Goal: Task Accomplishment & Management: Manage account settings

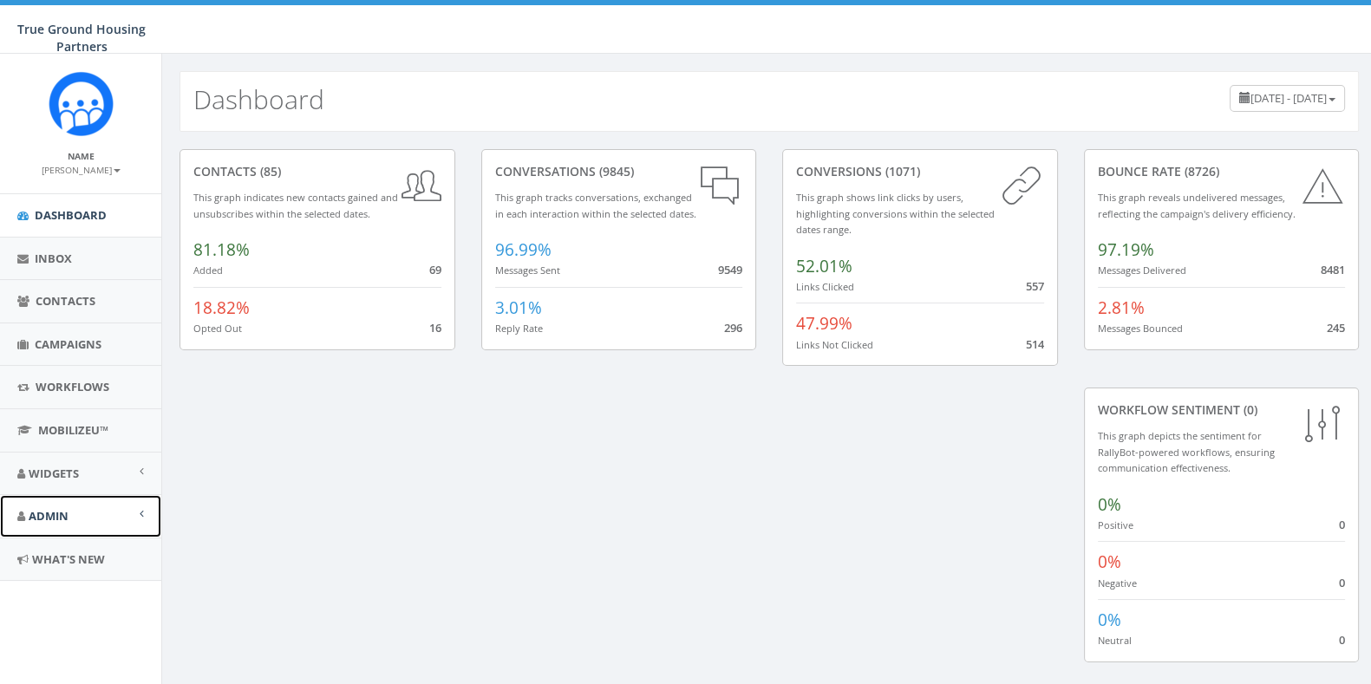
click at [60, 519] on span "Admin" at bounding box center [49, 516] width 40 height 16
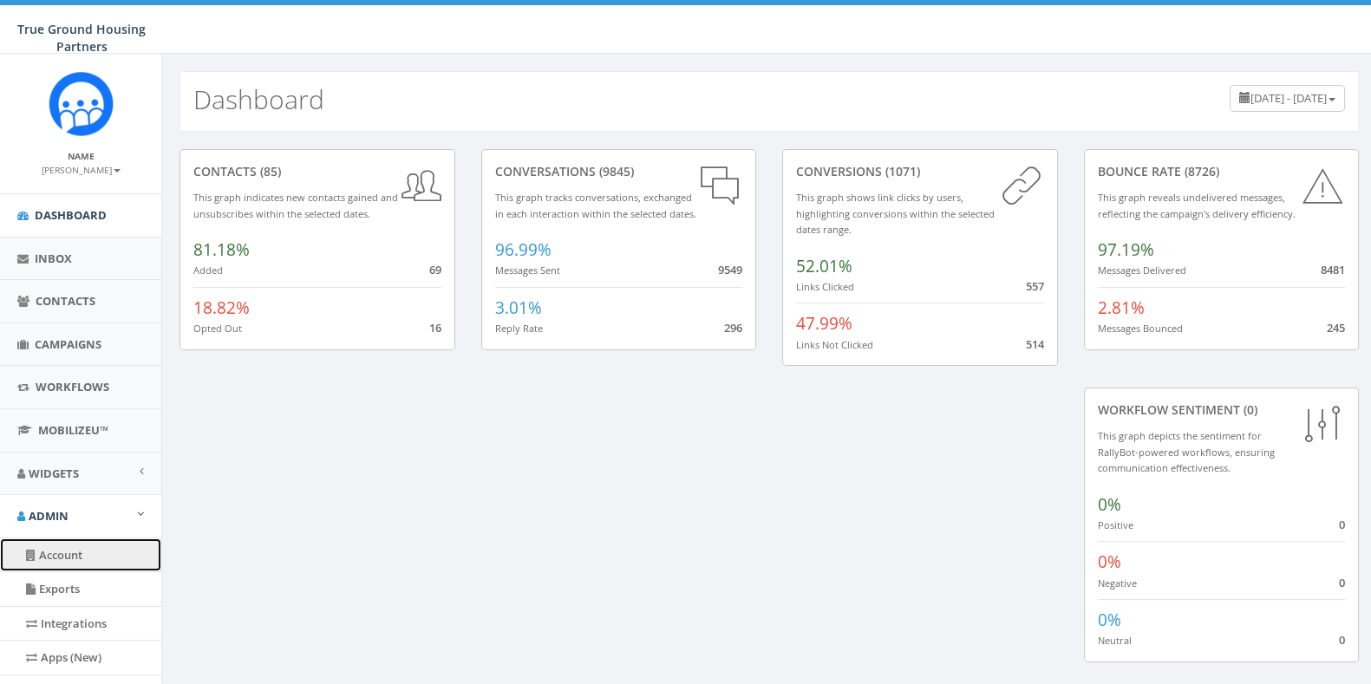
click at [58, 553] on link "Account" at bounding box center [80, 556] width 161 height 34
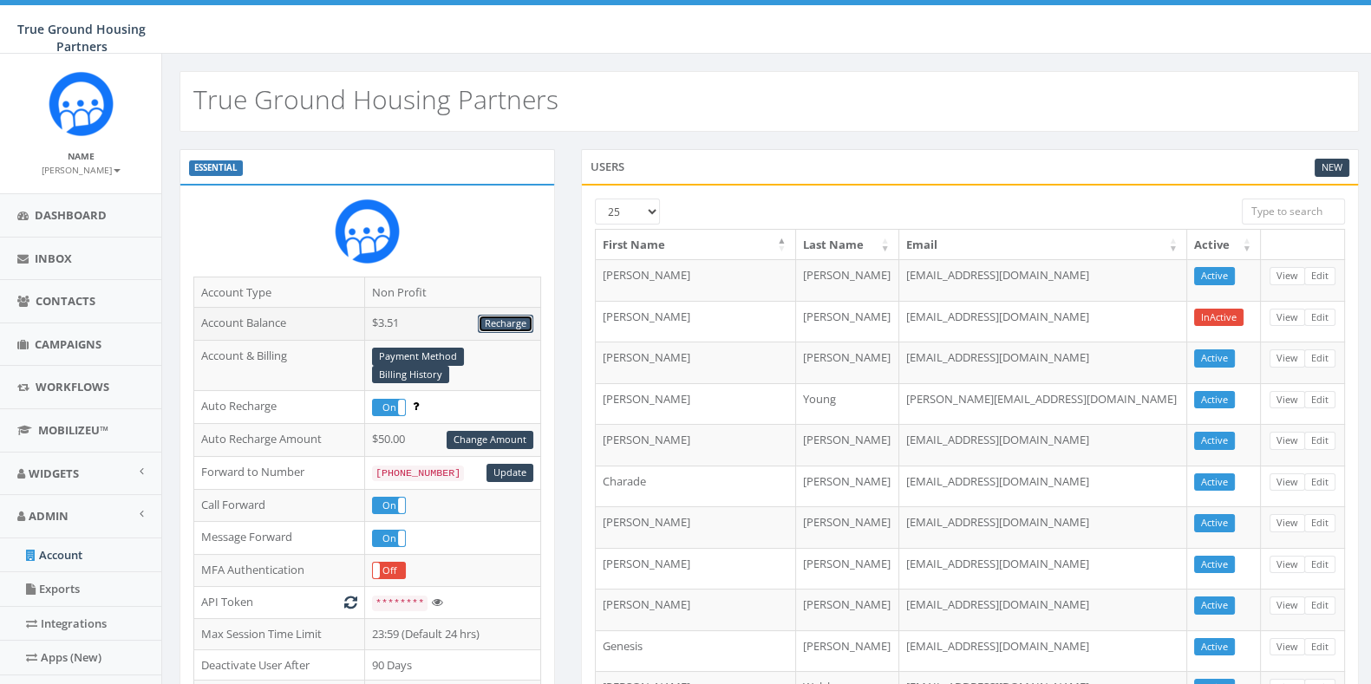
click at [514, 318] on link "Recharge" at bounding box center [505, 324] width 55 height 18
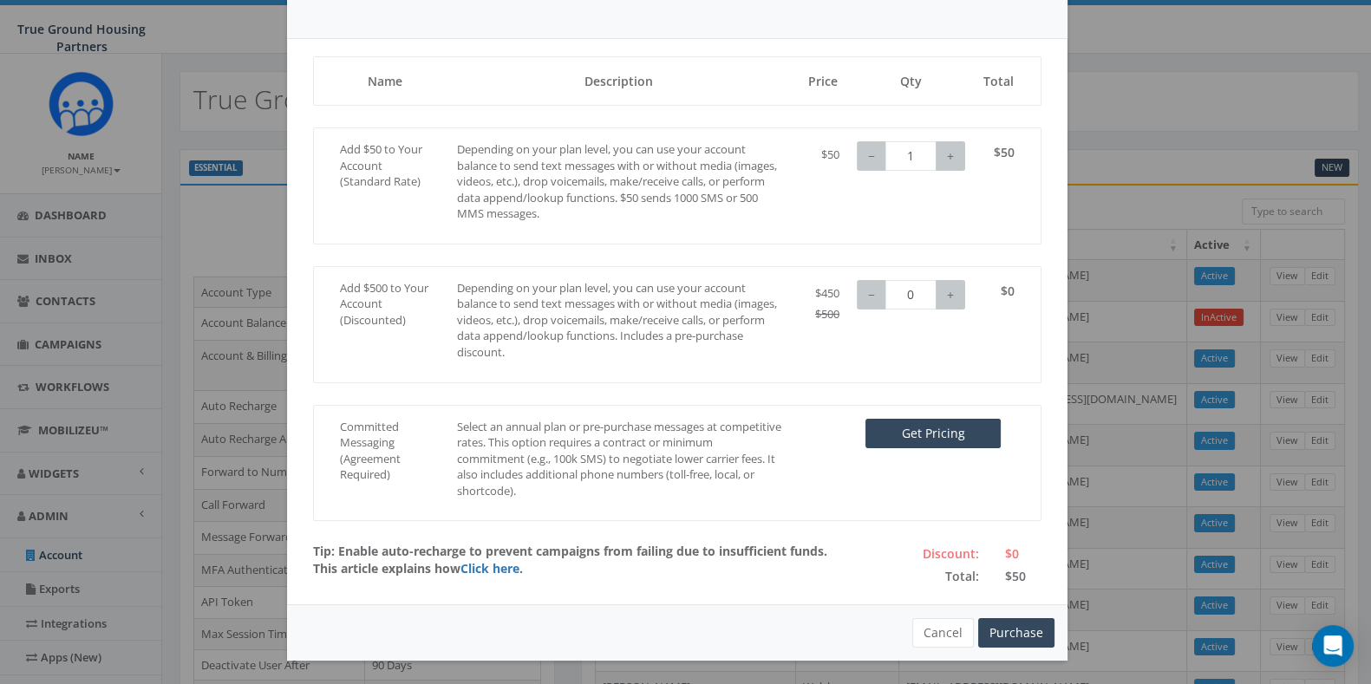
scroll to position [104, 0]
click at [1022, 640] on button "Purchase" at bounding box center [1016, 633] width 76 height 29
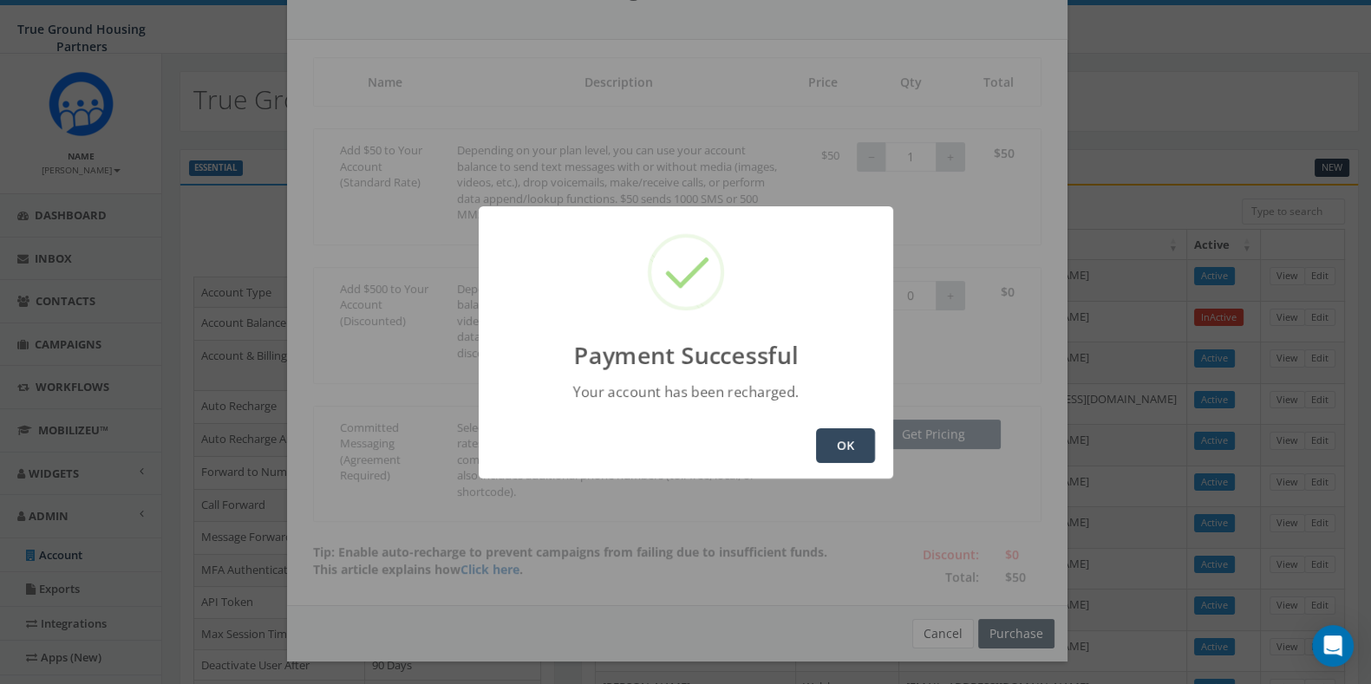
click at [845, 445] on button "OK" at bounding box center [845, 445] width 59 height 35
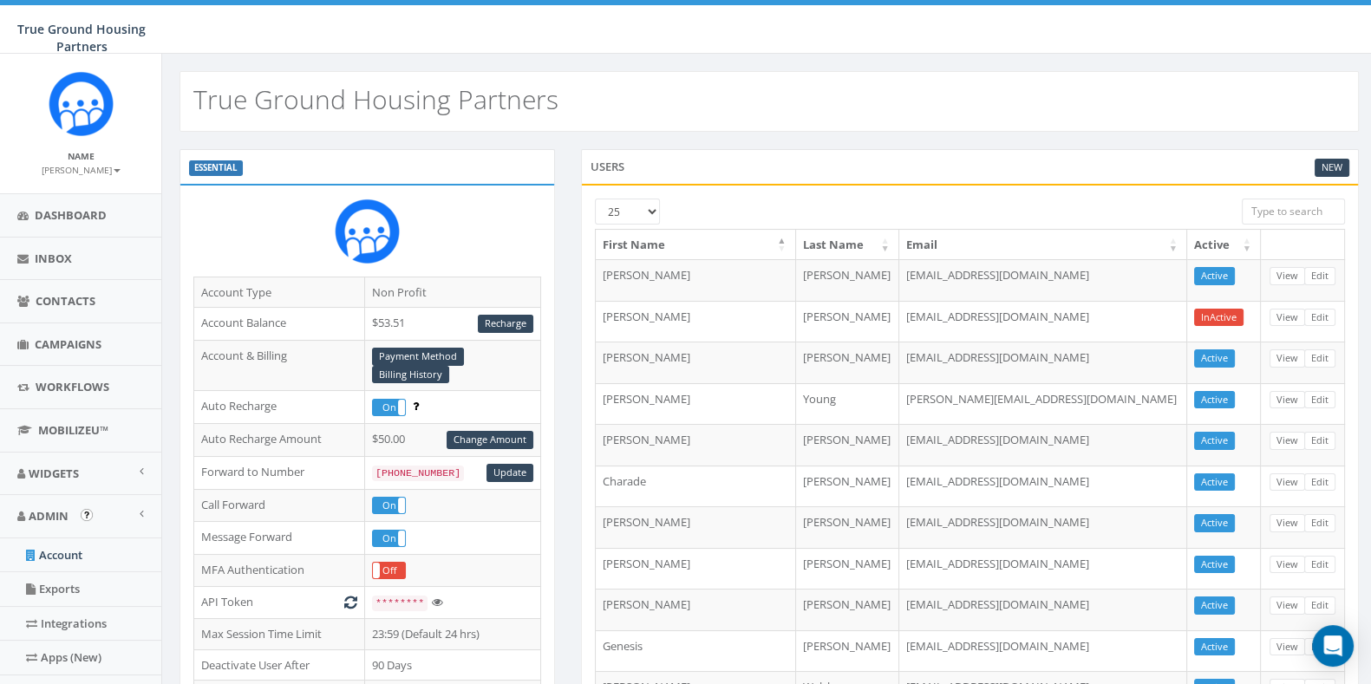
scroll to position [290, 0]
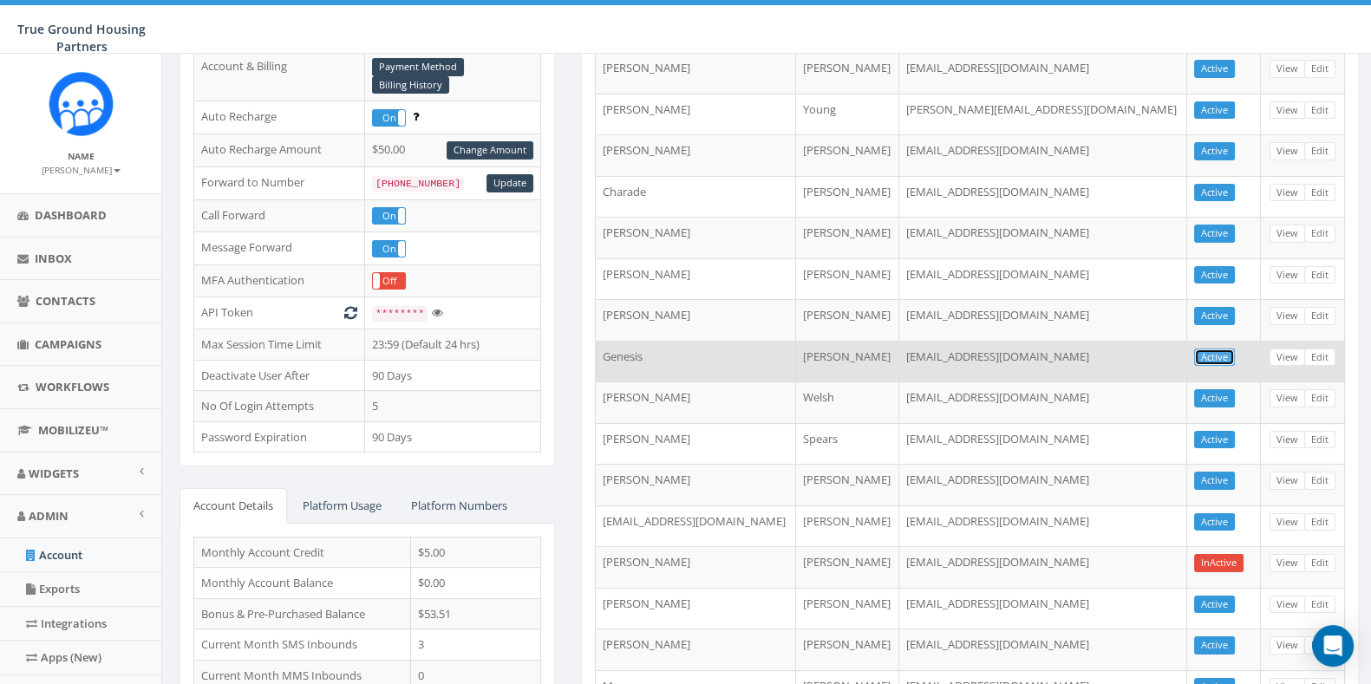
click at [1217, 349] on link "Active" at bounding box center [1214, 358] width 41 height 18
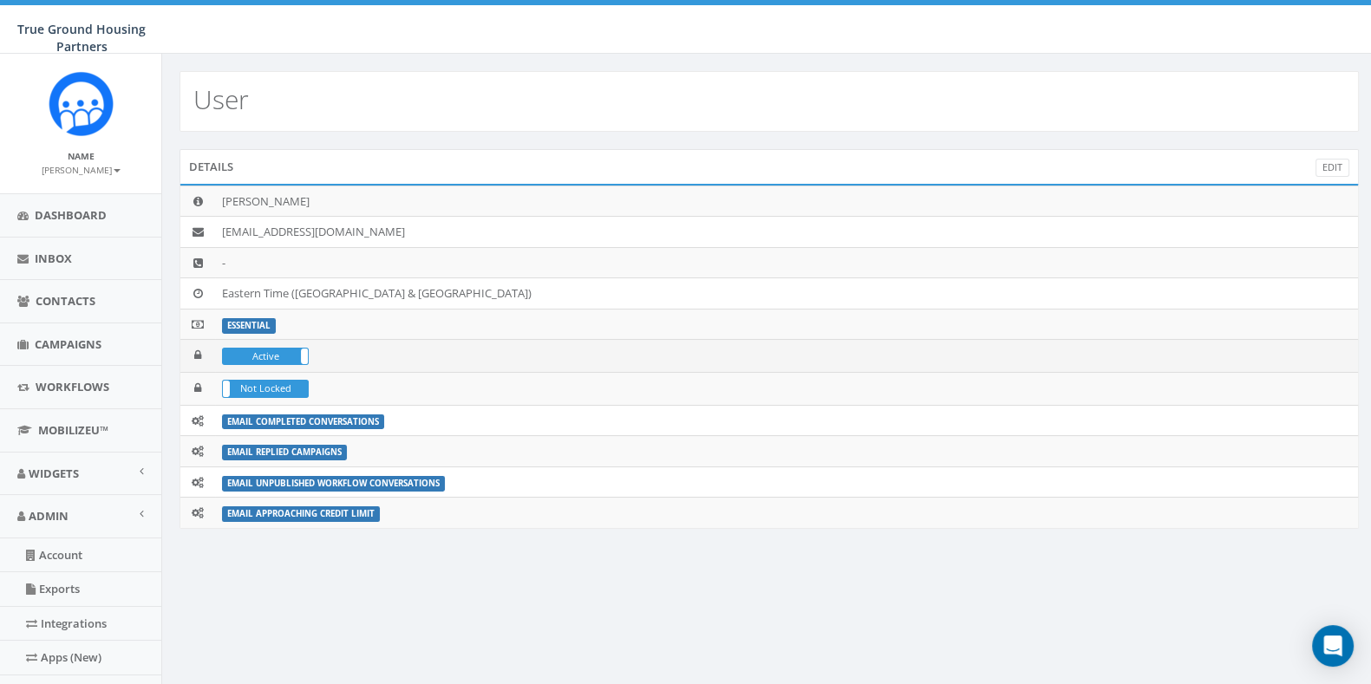
click at [309, 349] on td "Active In Active" at bounding box center [786, 356] width 1143 height 33
click at [293, 356] on label "Active" at bounding box center [265, 357] width 85 height 16
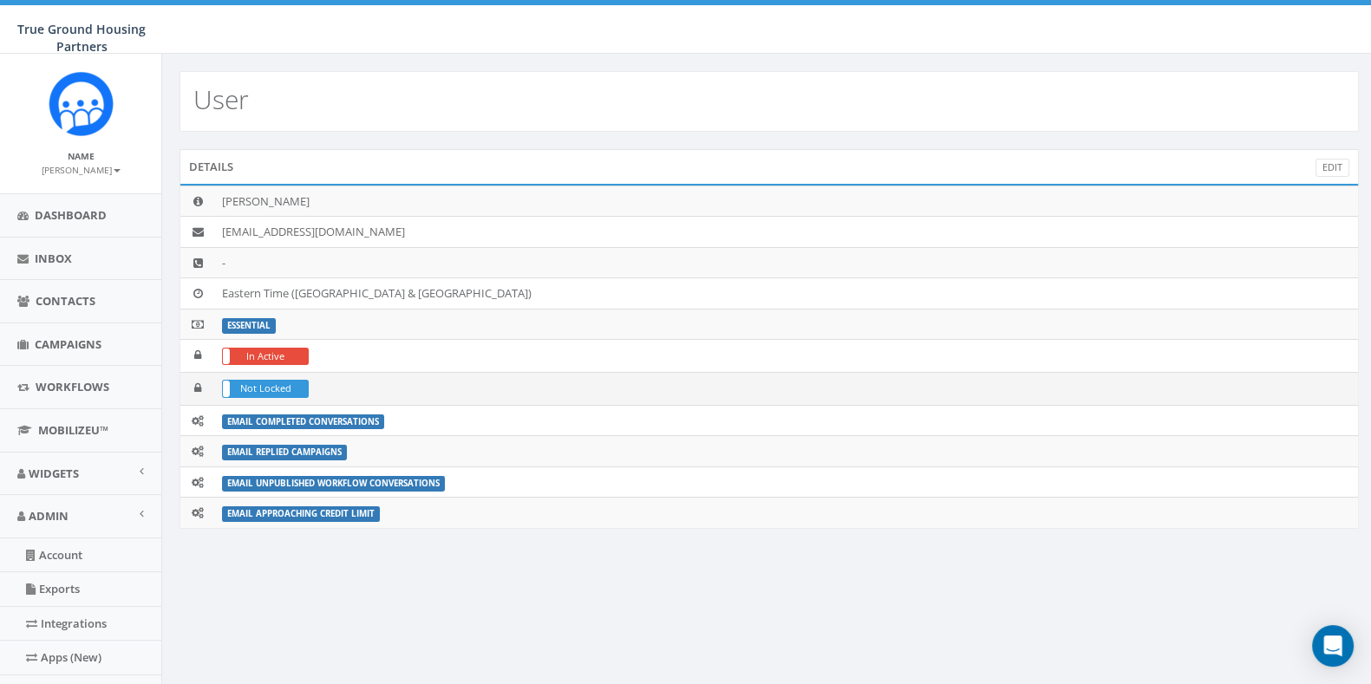
click at [216, 383] on td "Locked Not Locked" at bounding box center [786, 388] width 1143 height 33
click at [230, 383] on label "Not Locked" at bounding box center [265, 389] width 85 height 16
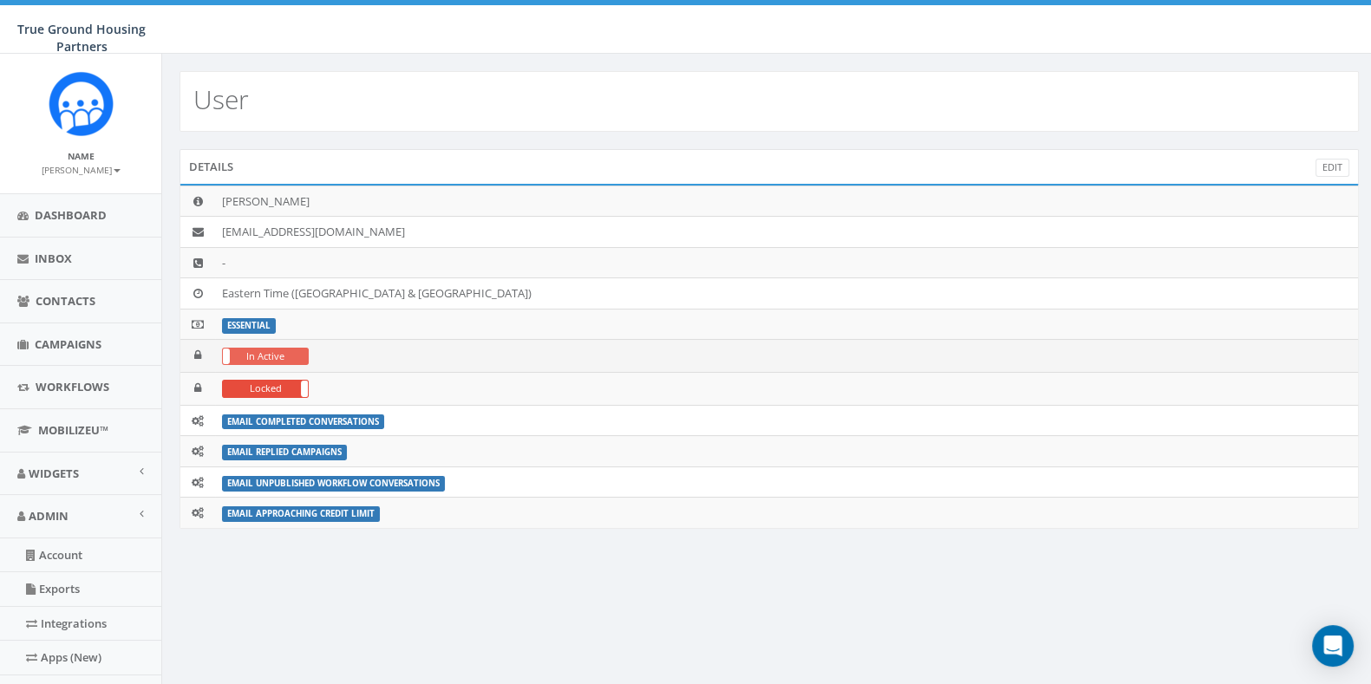
click at [303, 357] on label "In Active" at bounding box center [265, 357] width 85 height 16
drag, startPoint x: 303, startPoint y: 357, endPoint x: 202, endPoint y: 343, distance: 101.5
click at [202, 343] on tr "Active In Active" at bounding box center [769, 356] width 1178 height 33
click at [308, 349] on label "In Active" at bounding box center [350, 357] width 85 height 16
click at [239, 349] on label "In Active" at bounding box center [265, 357] width 85 height 16
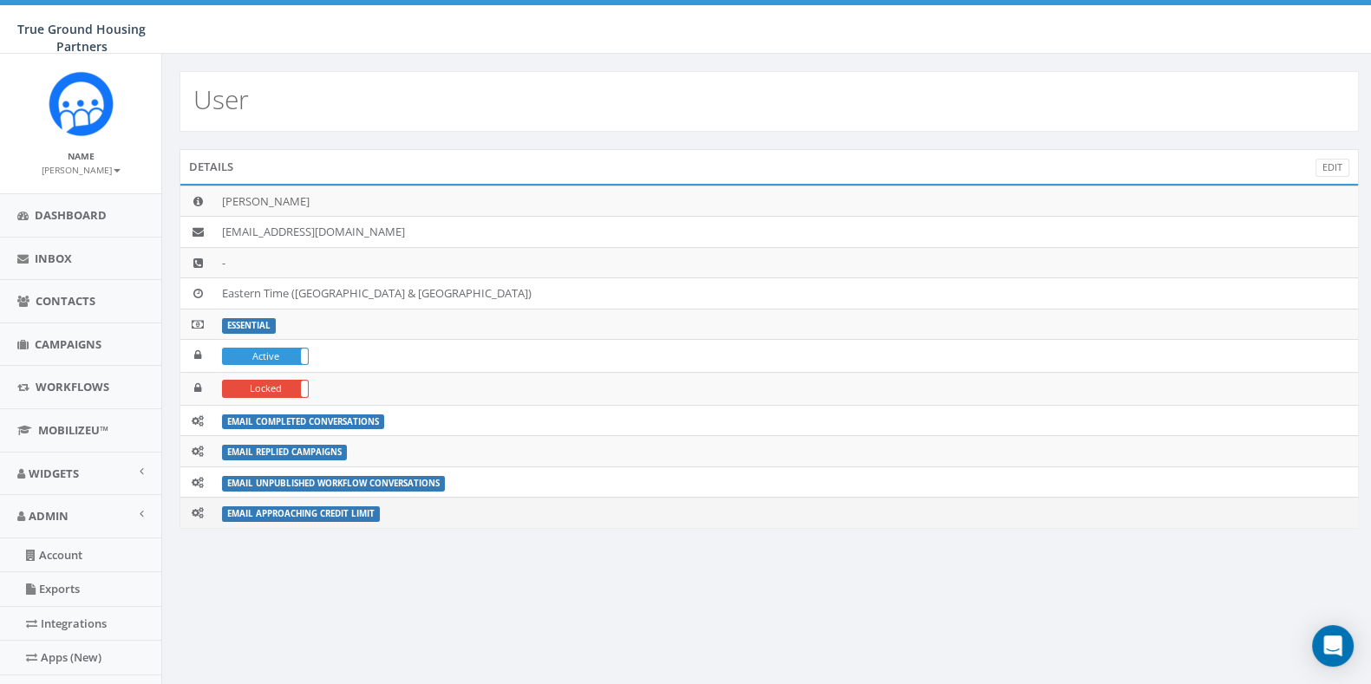
click at [256, 526] on div "Genesis Villanueva gvillanueva@truegroundhousing.org - Eastern Time (US & Canad…" at bounding box center [769, 356] width 1179 height 345
click at [71, 574] on link "Exports" at bounding box center [80, 589] width 161 height 34
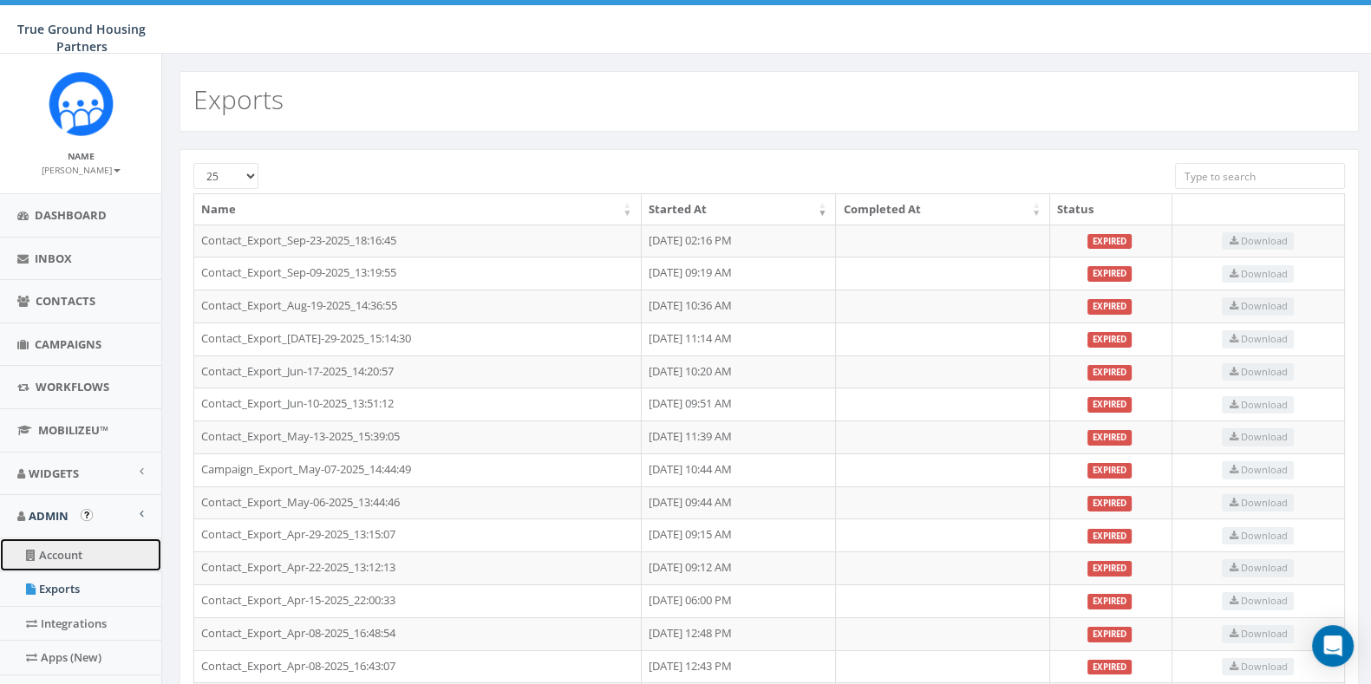
click at [69, 553] on link "Account" at bounding box center [80, 556] width 161 height 34
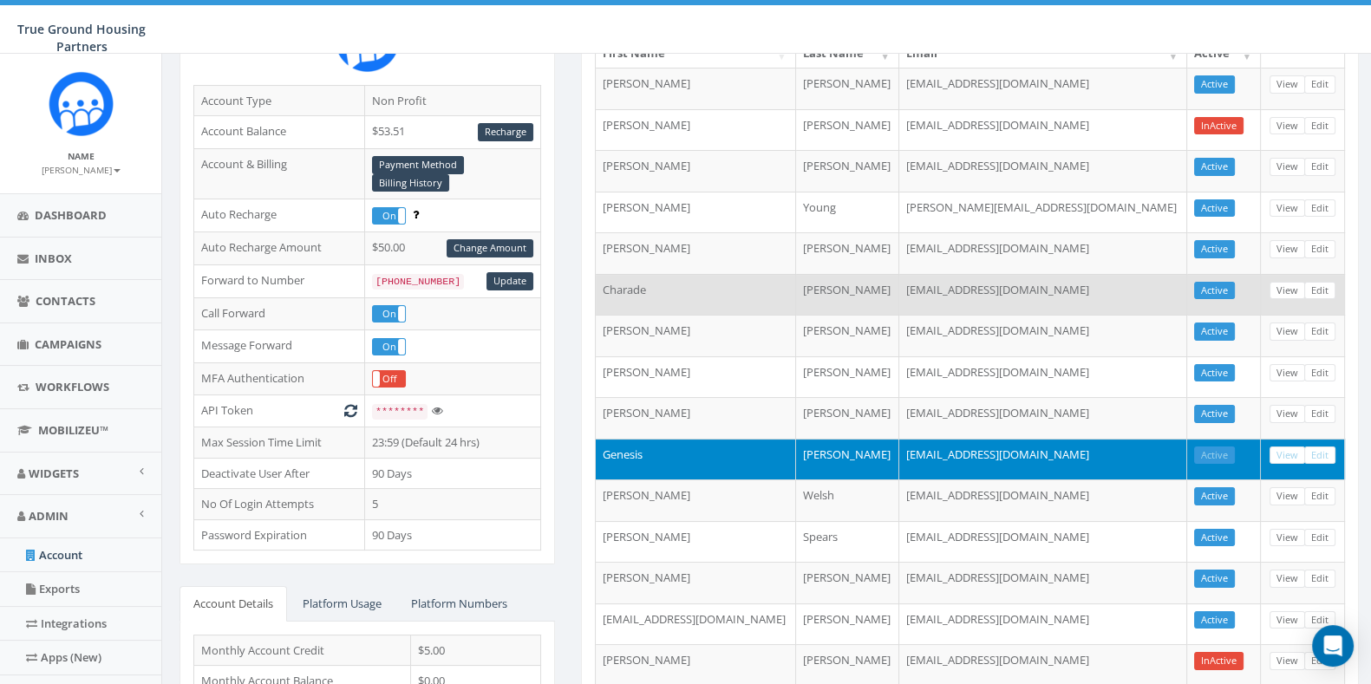
scroll to position [190, 0]
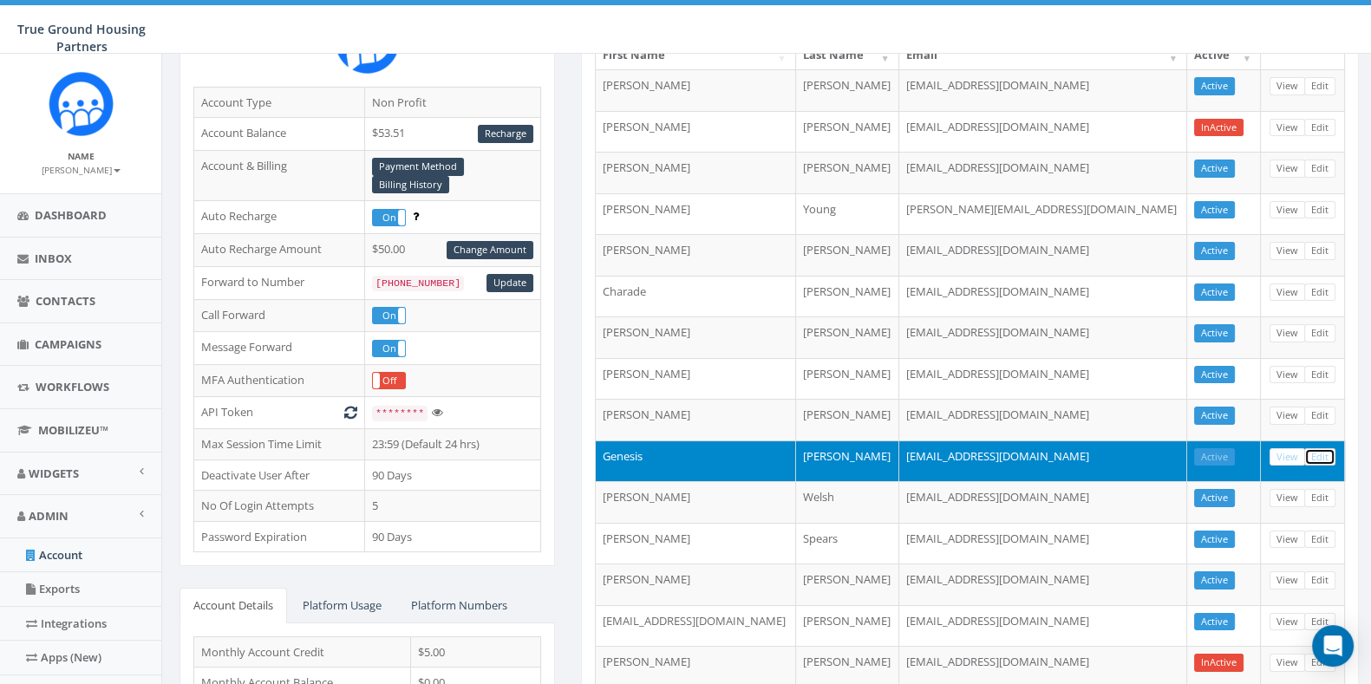
click at [1330, 449] on link "Edit" at bounding box center [1319, 457] width 31 height 18
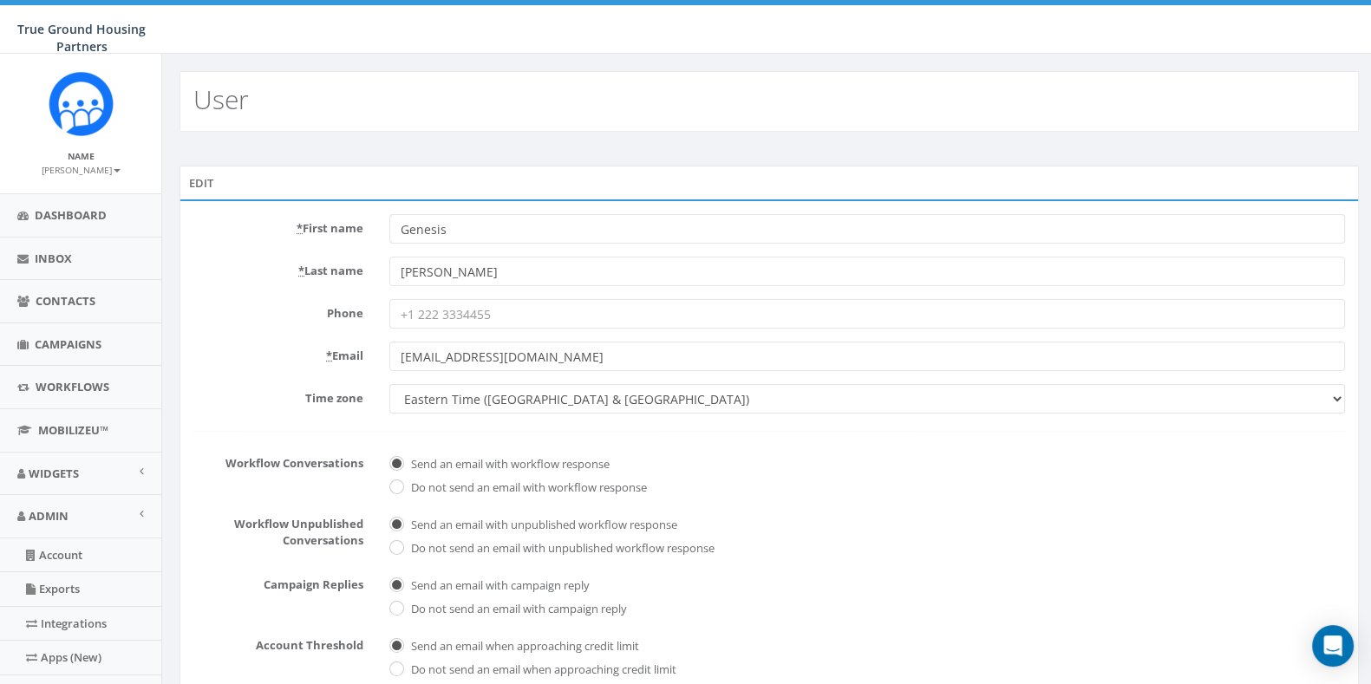
type input "[EMAIL_ADDRESS][DOMAIN_NAME]"
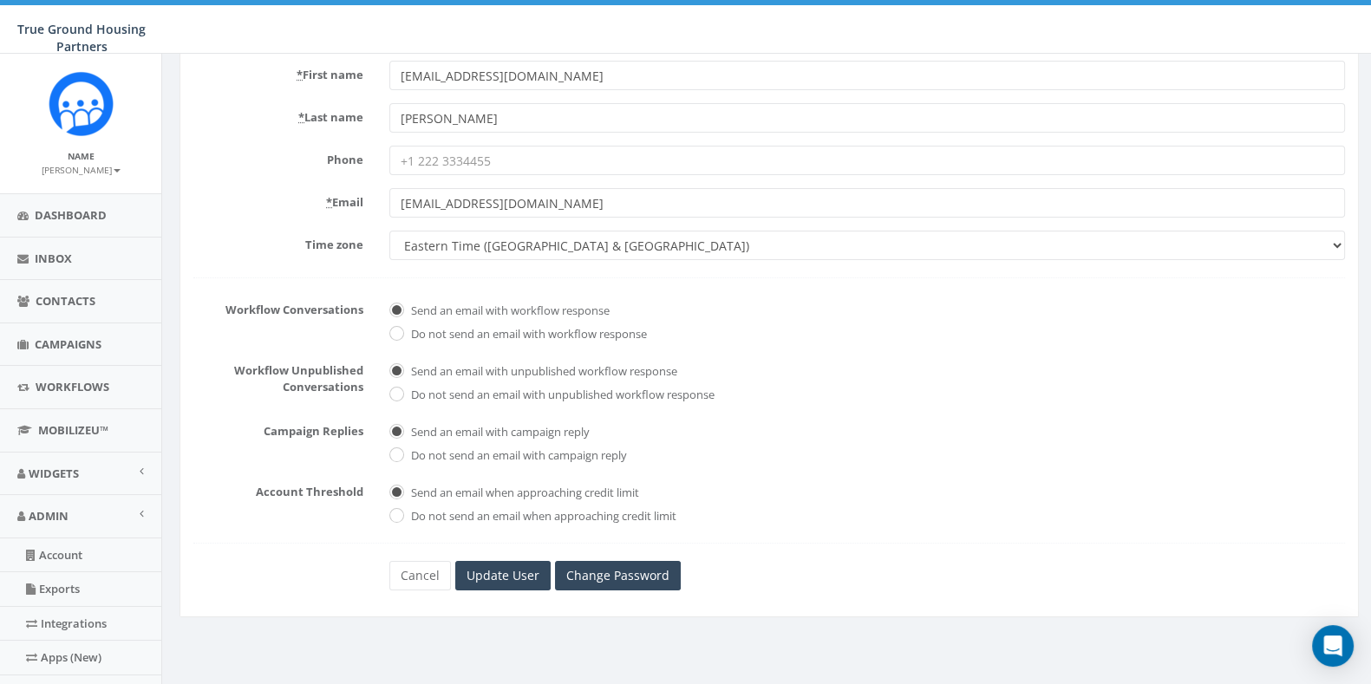
scroll to position [121, 0]
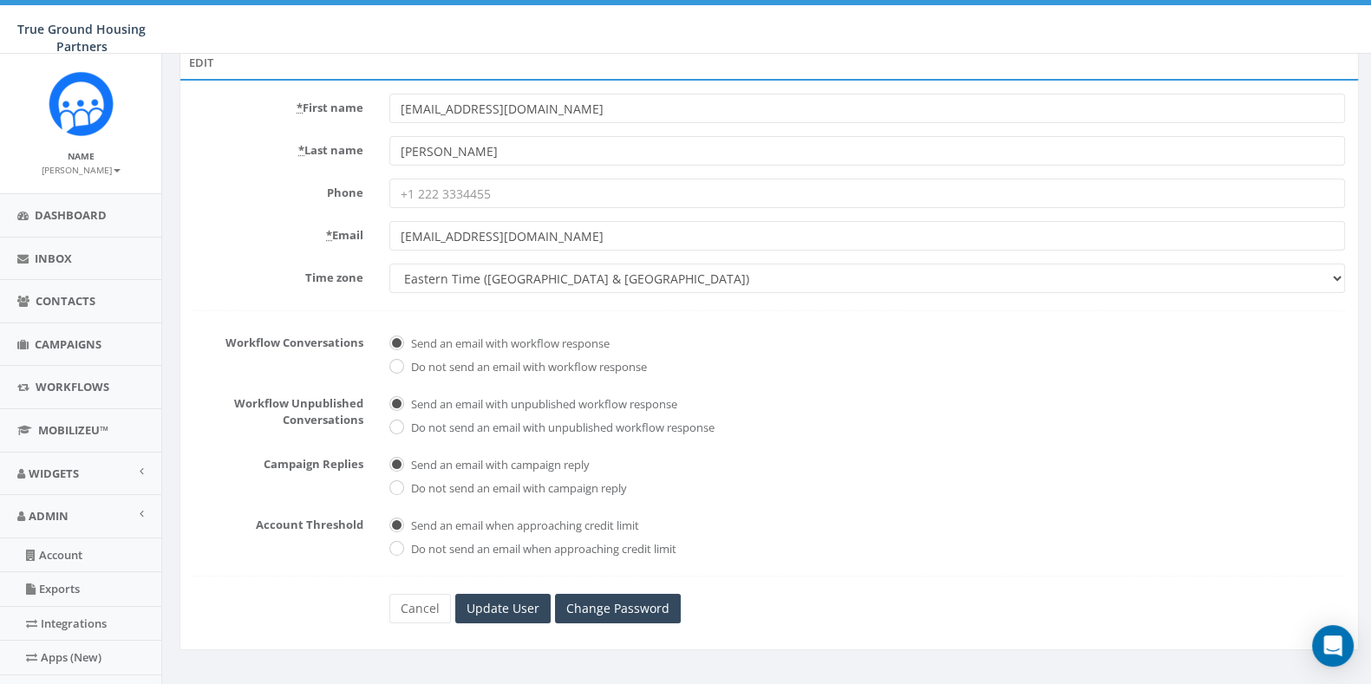
click at [500, 629] on div "* First name jstuart@truegroundhousing.org * Last name Villanueva Phone * Email…" at bounding box center [769, 364] width 1179 height 571
click at [504, 607] on input "Update User" at bounding box center [502, 608] width 95 height 29
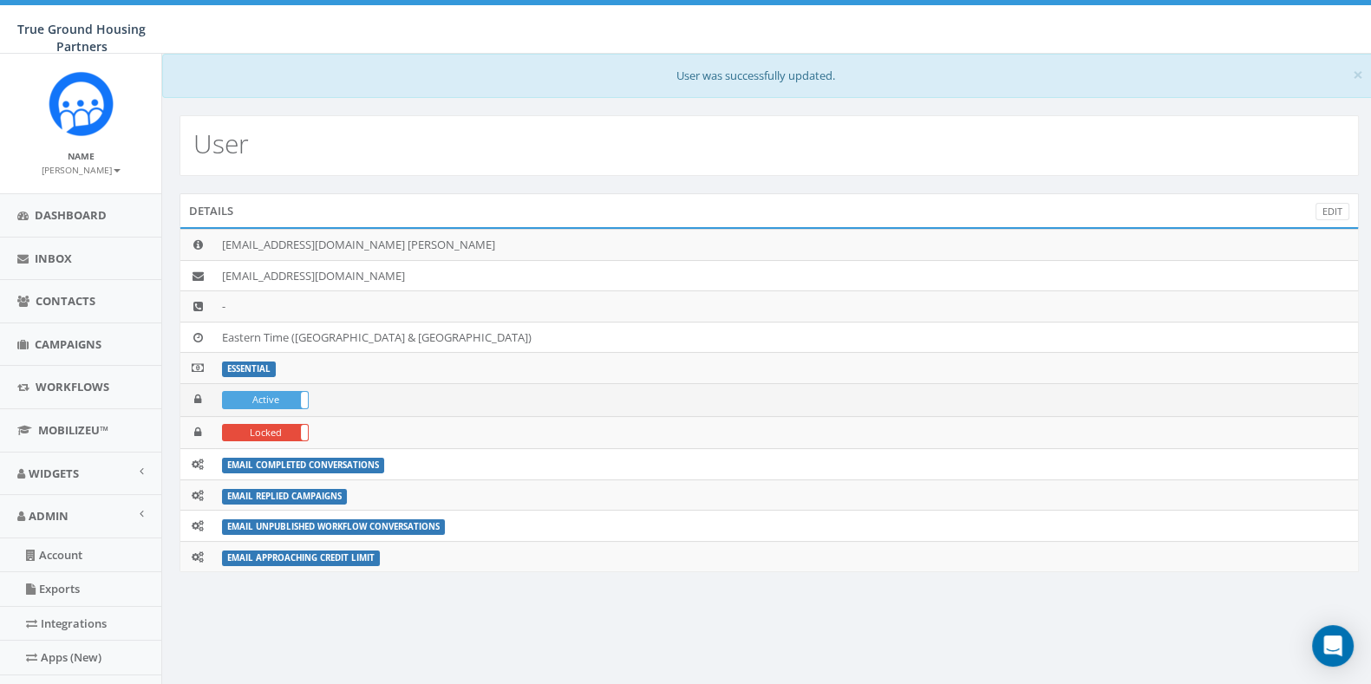
click at [284, 395] on label "Active" at bounding box center [265, 400] width 85 height 16
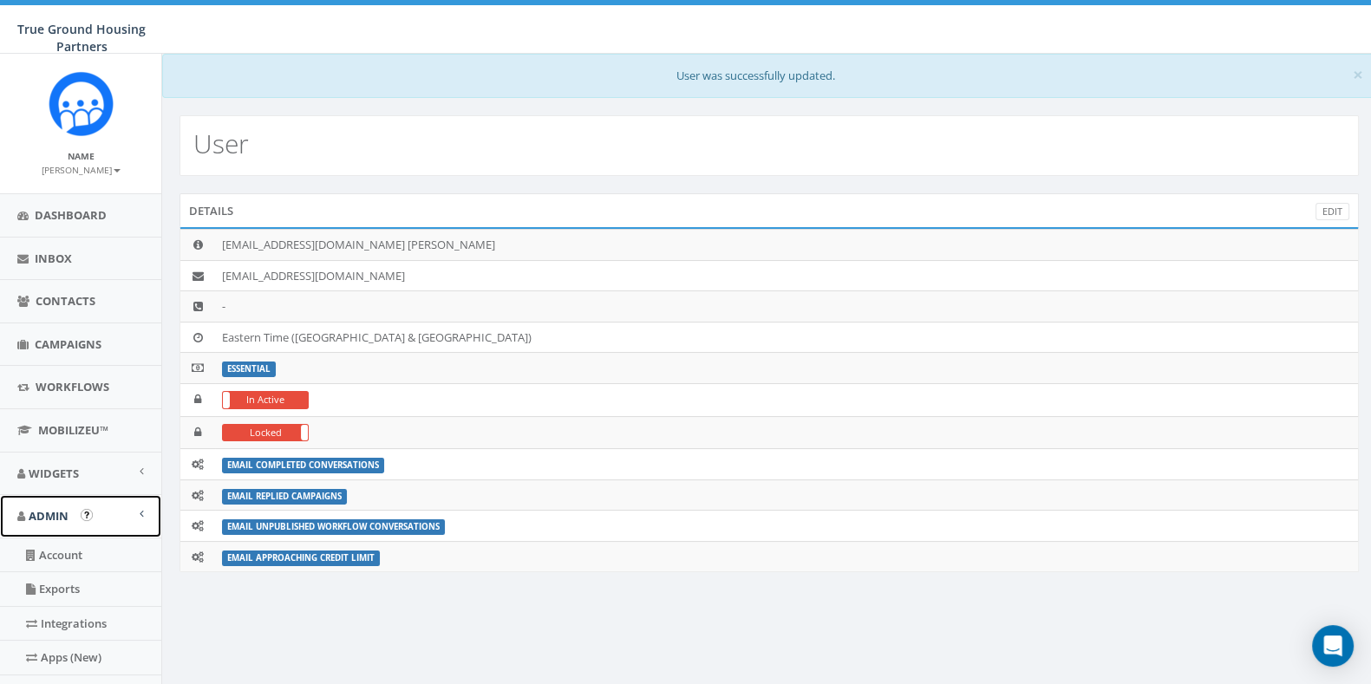
click at [45, 511] on span "Admin" at bounding box center [49, 516] width 40 height 16
click at [41, 555] on link "Account" at bounding box center [80, 556] width 161 height 34
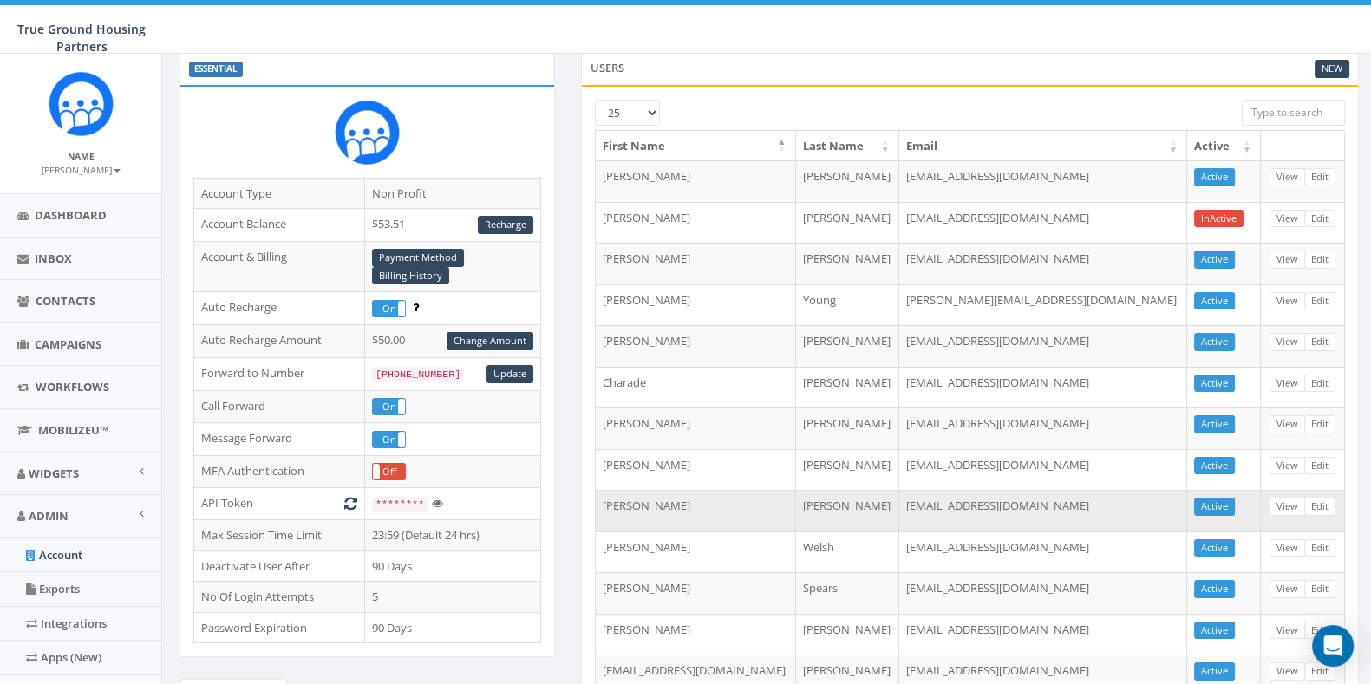
scroll to position [106, 0]
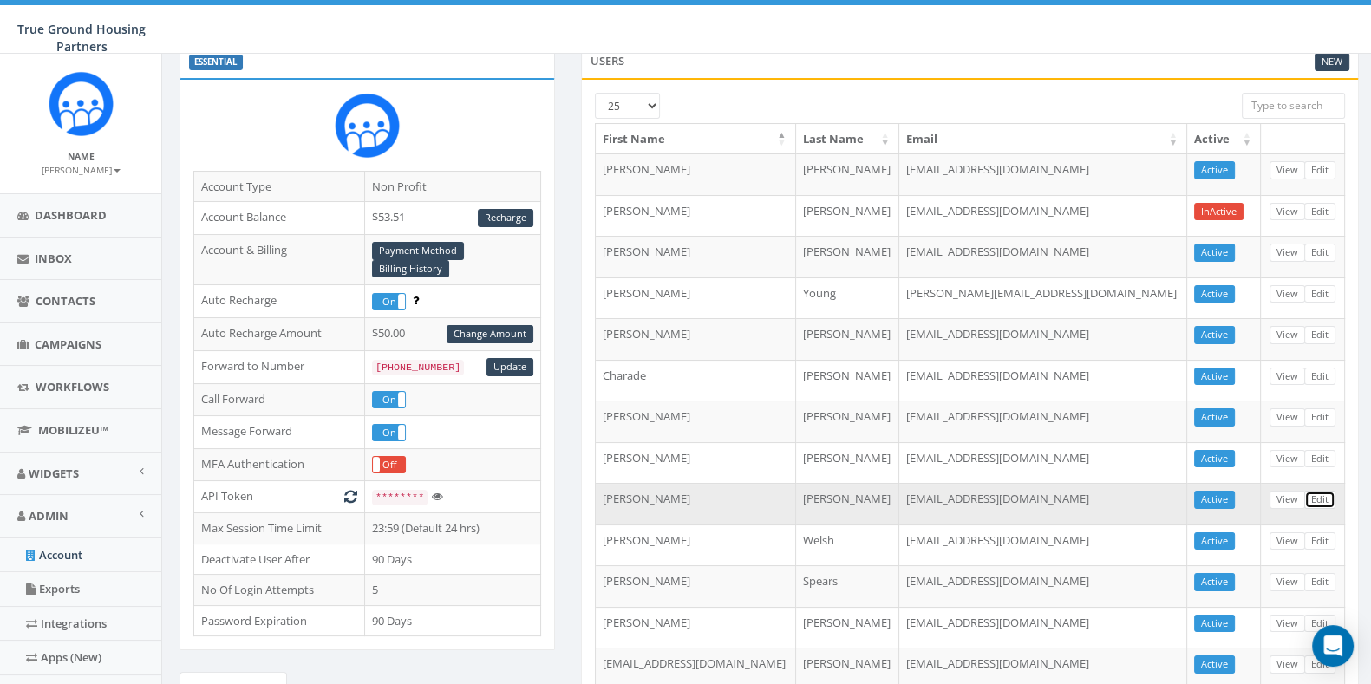
click at [1322, 492] on link "Edit" at bounding box center [1319, 500] width 31 height 18
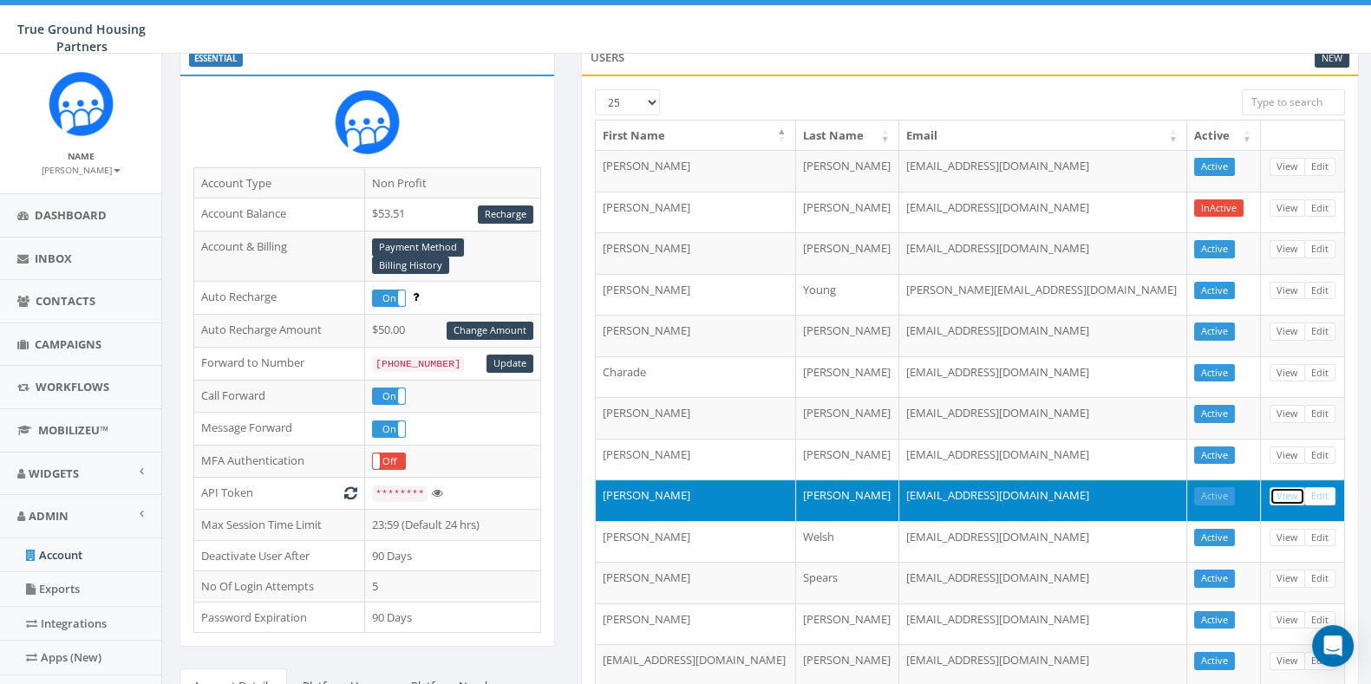
click at [1286, 491] on link "View" at bounding box center [1288, 496] width 36 height 18
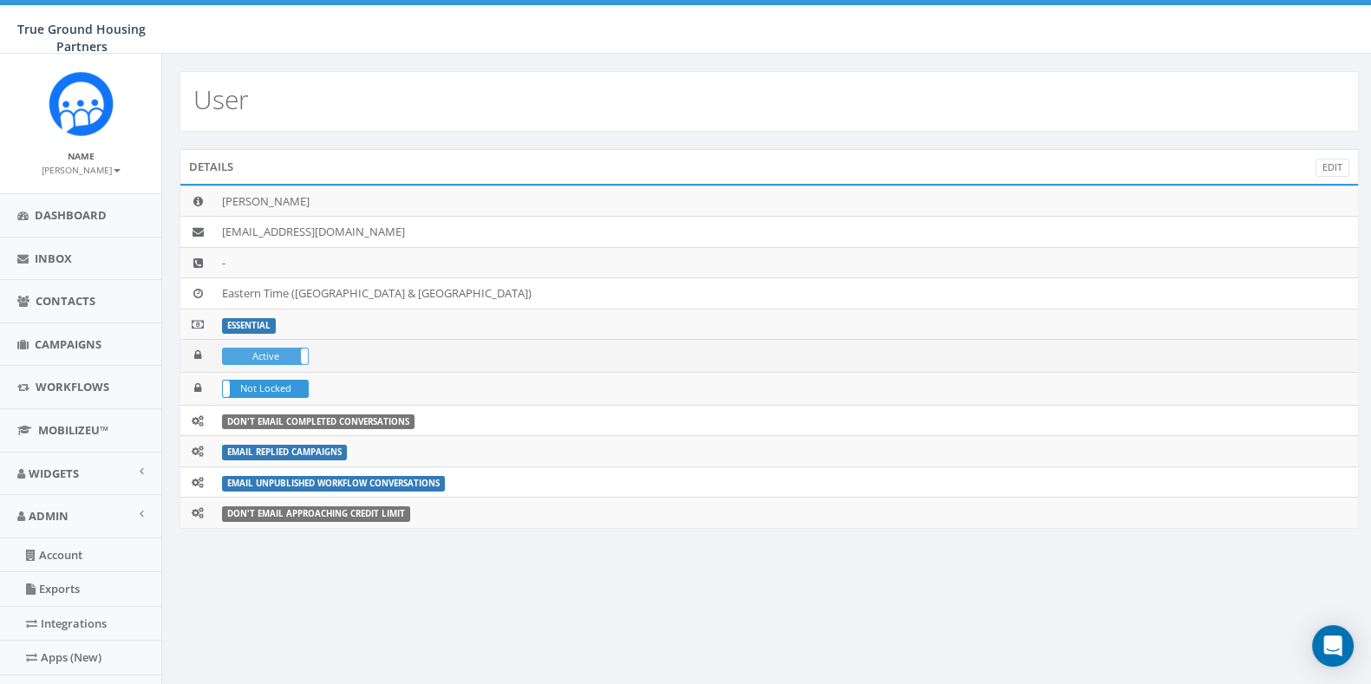
click at [272, 351] on label "Active" at bounding box center [265, 357] width 85 height 16
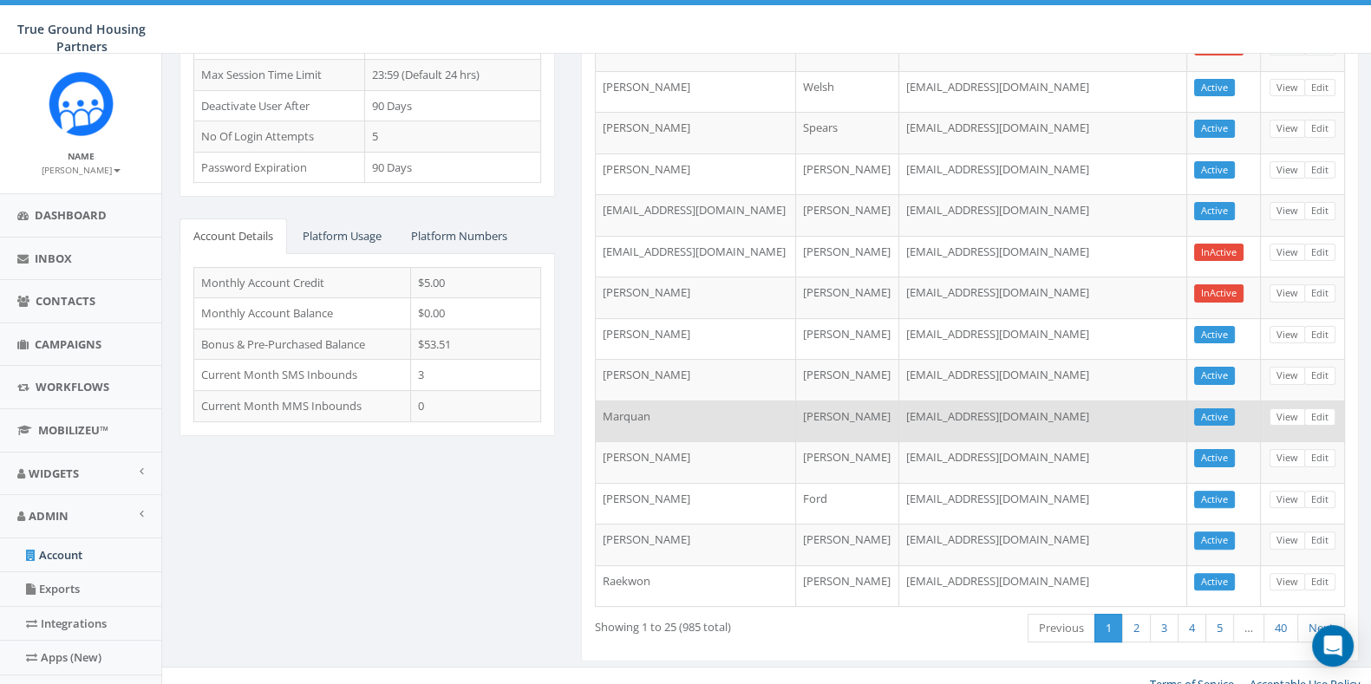
scroll to position [564, 0]
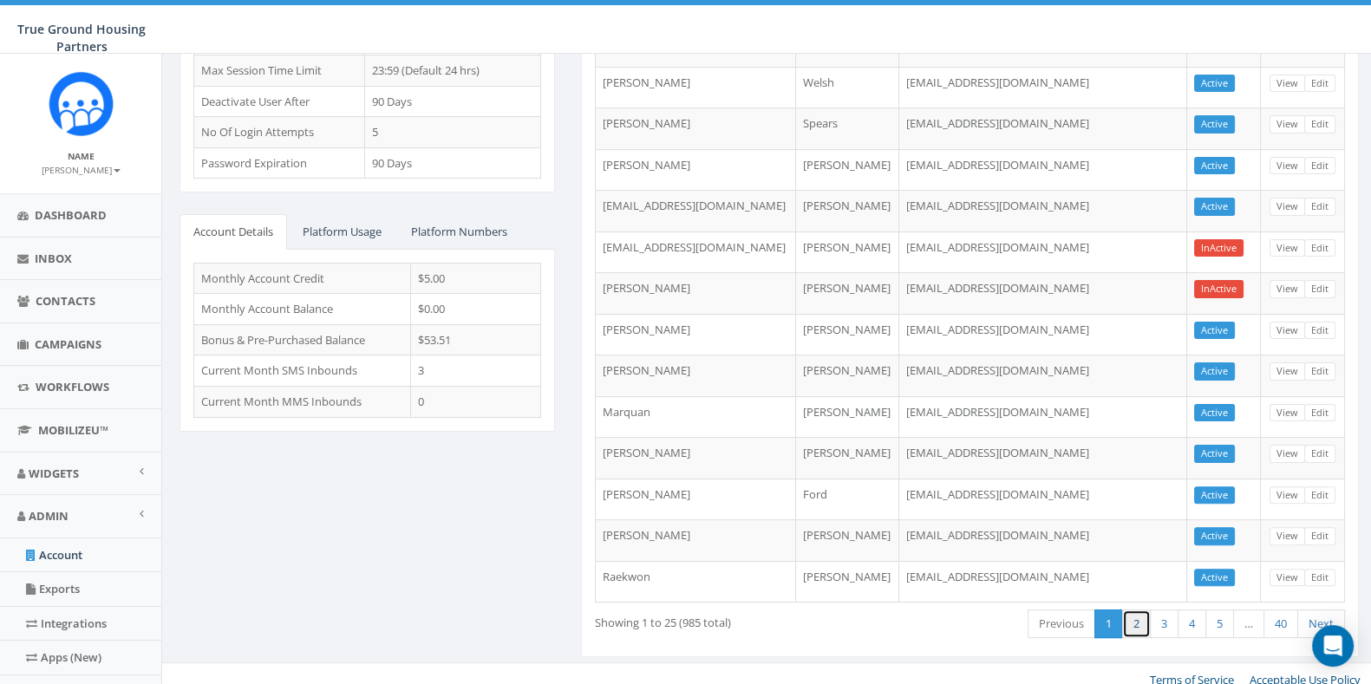
click at [1142, 614] on link "2" at bounding box center [1136, 624] width 29 height 29
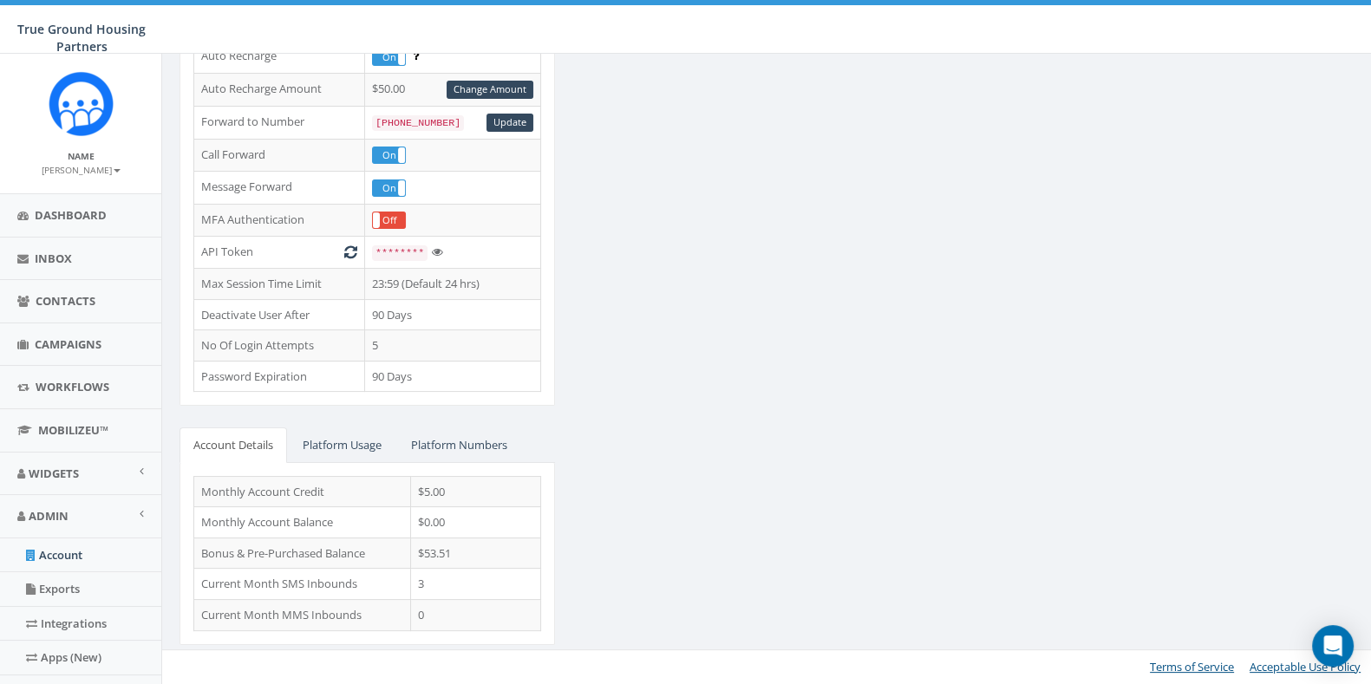
scroll to position [0, 0]
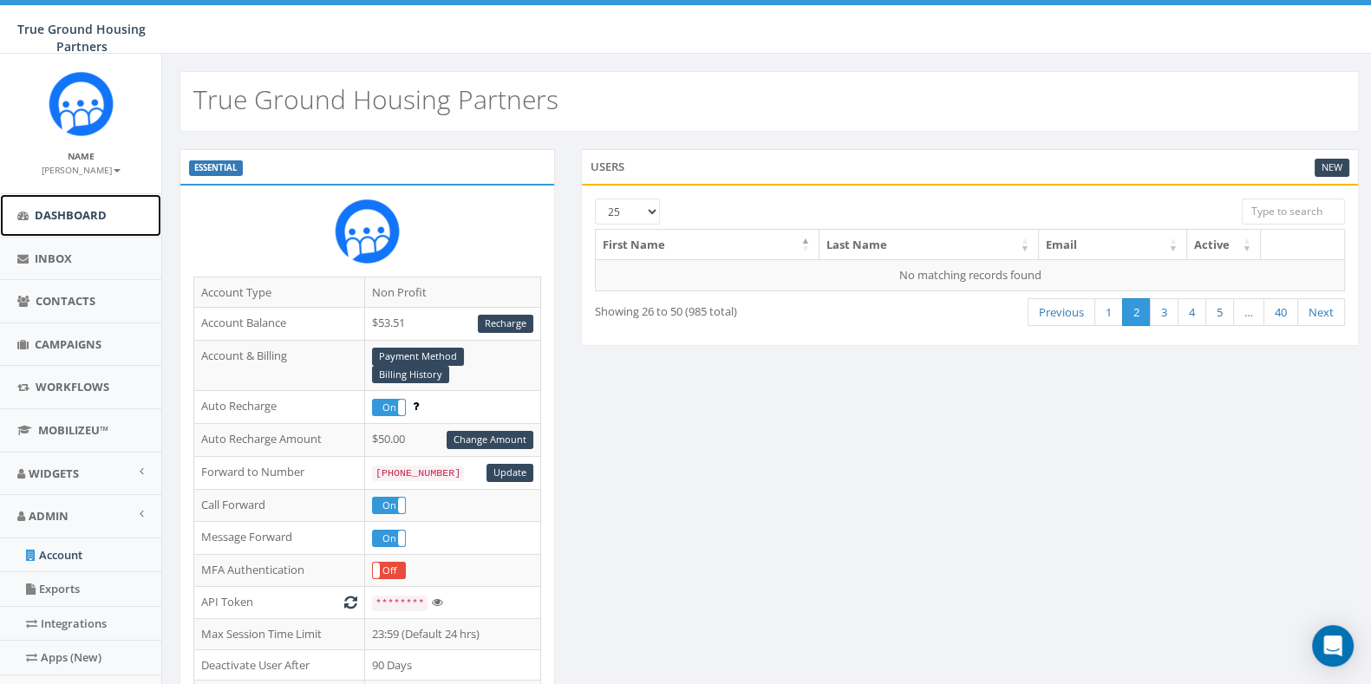
click at [66, 214] on span "Dashboard" at bounding box center [71, 215] width 72 height 16
